Goal: Task Accomplishment & Management: Use online tool/utility

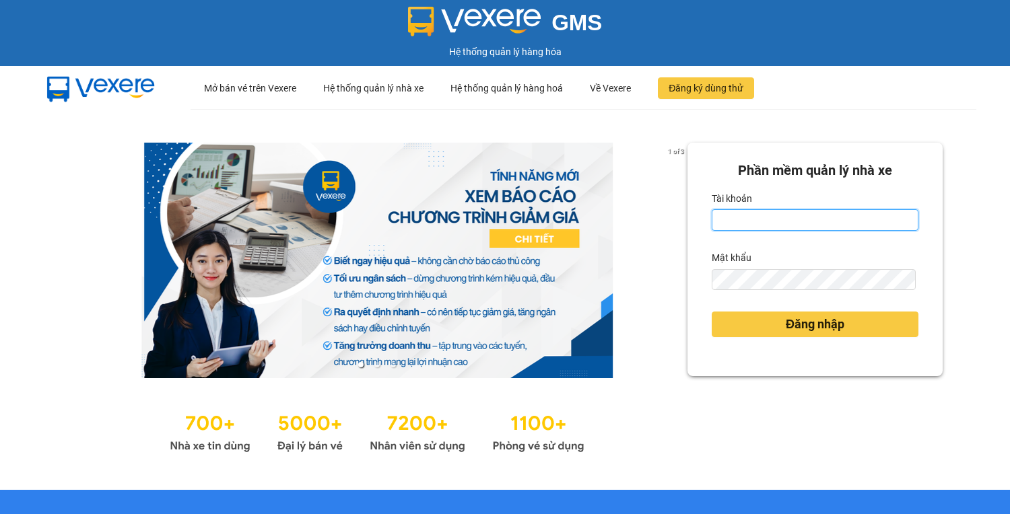
click at [729, 220] on input "Tài khoản" at bounding box center [815, 220] width 207 height 22
type input "hoantt.ktlc.saoviet"
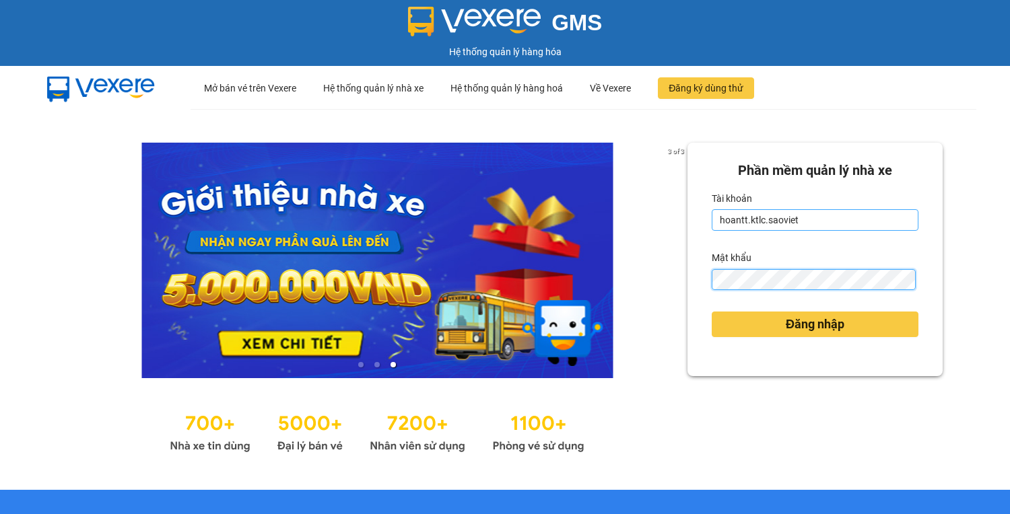
click at [712, 312] on button "Đăng nhập" at bounding box center [815, 325] width 207 height 26
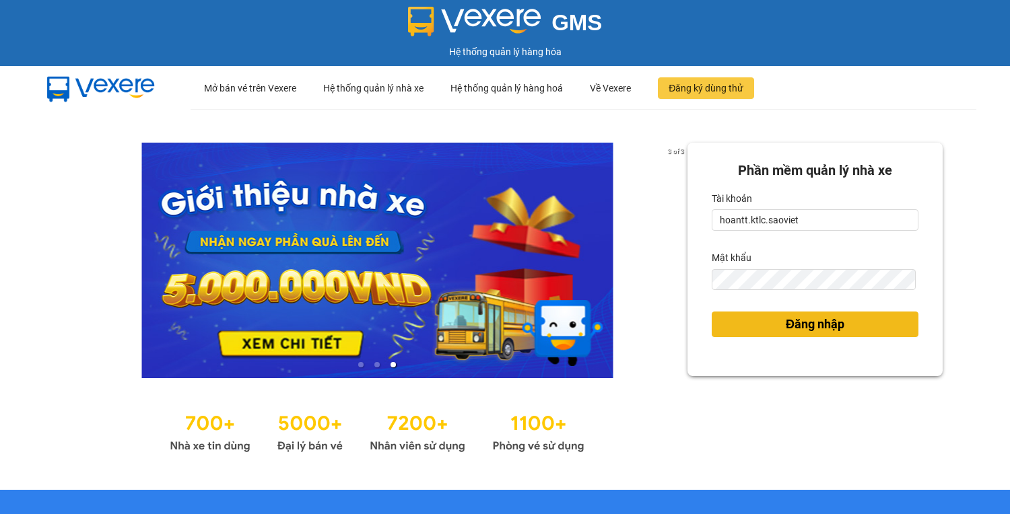
click at [736, 320] on button "Đăng nhập" at bounding box center [815, 325] width 207 height 26
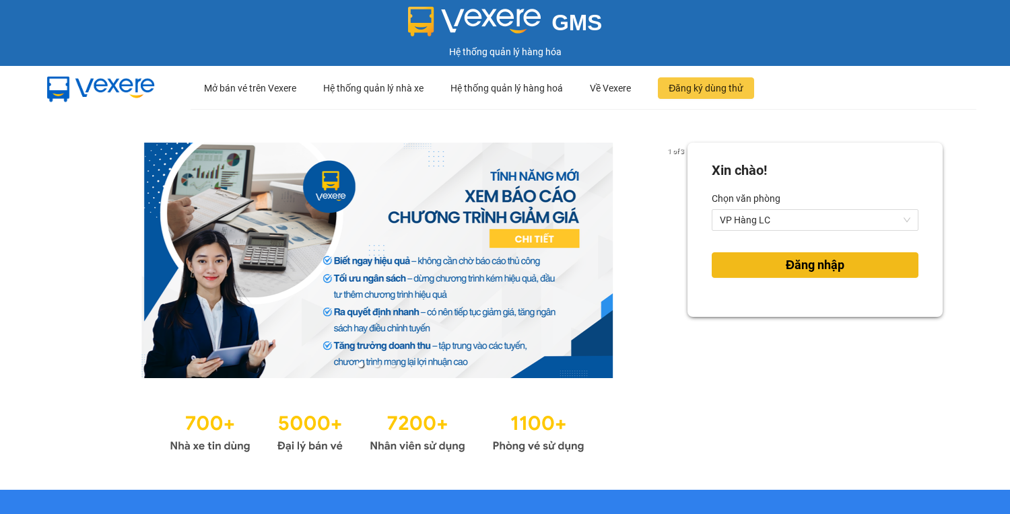
click at [757, 271] on button "Đăng nhập" at bounding box center [815, 265] width 207 height 26
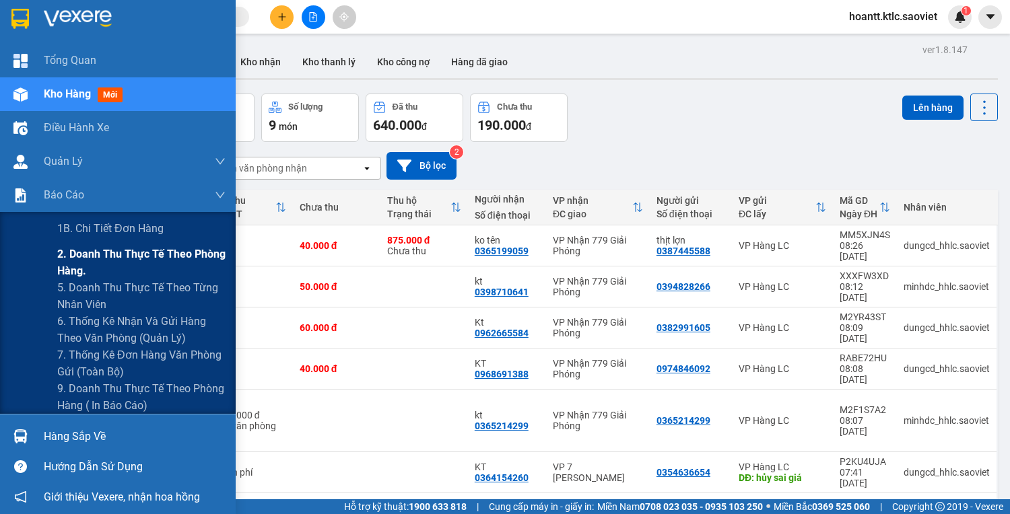
click at [69, 259] on span "2. Doanh thu thực tế theo phòng hàng." at bounding box center [141, 263] width 168 height 34
